Goal: Task Accomplishment & Management: Manage account settings

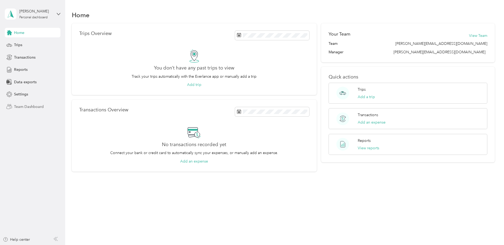
click at [18, 105] on span "Team Dashboard" at bounding box center [29, 107] width 30 height 6
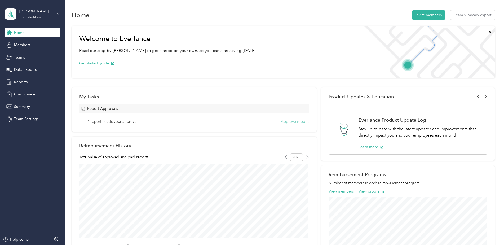
click at [297, 122] on button "Approve reports" at bounding box center [295, 122] width 28 height 6
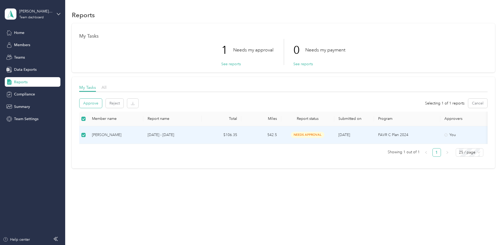
click at [90, 102] on button "Approve" at bounding box center [91, 103] width 23 height 9
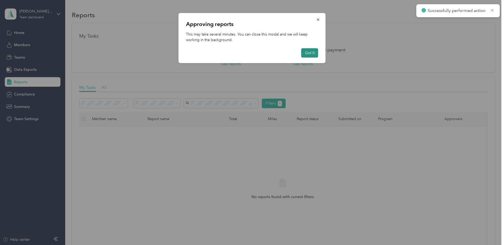
click at [309, 52] on button "Got it" at bounding box center [309, 52] width 17 height 9
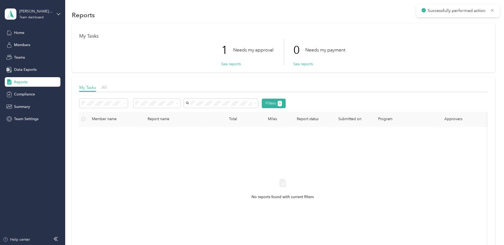
drag, startPoint x: 491, startPoint y: 11, endPoint x: 489, endPoint y: 14, distance: 3.3
click at [491, 11] on icon at bounding box center [493, 10] width 4 height 5
